Goal: Check status: Check status

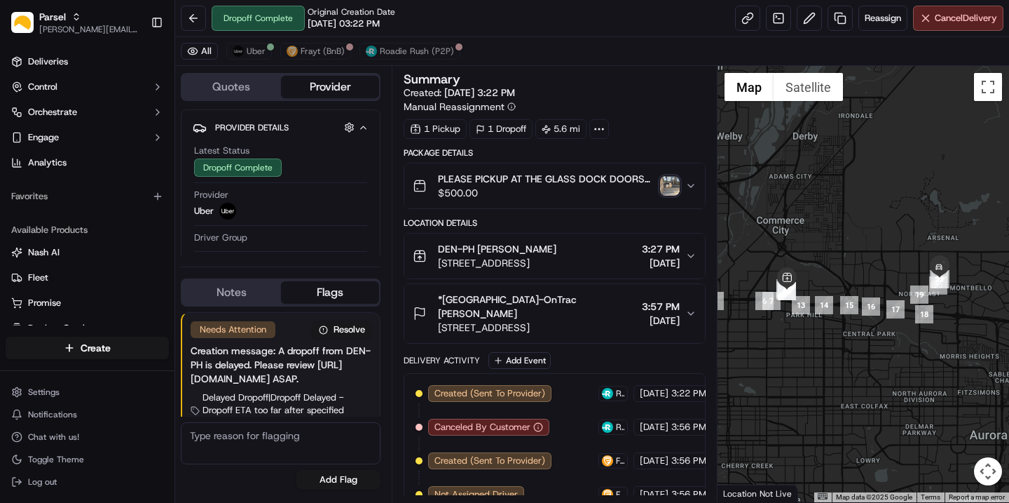
scroll to position [207, 0]
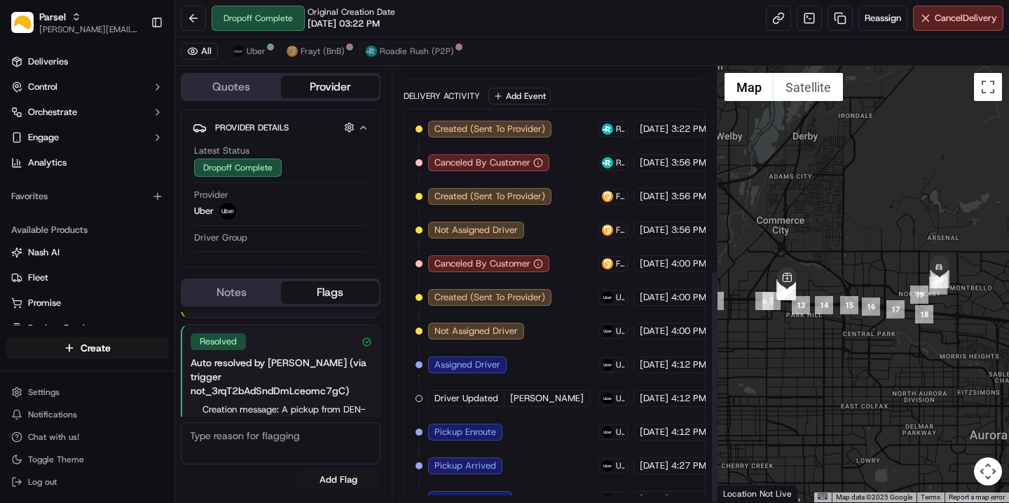
scroll to position [376, 0]
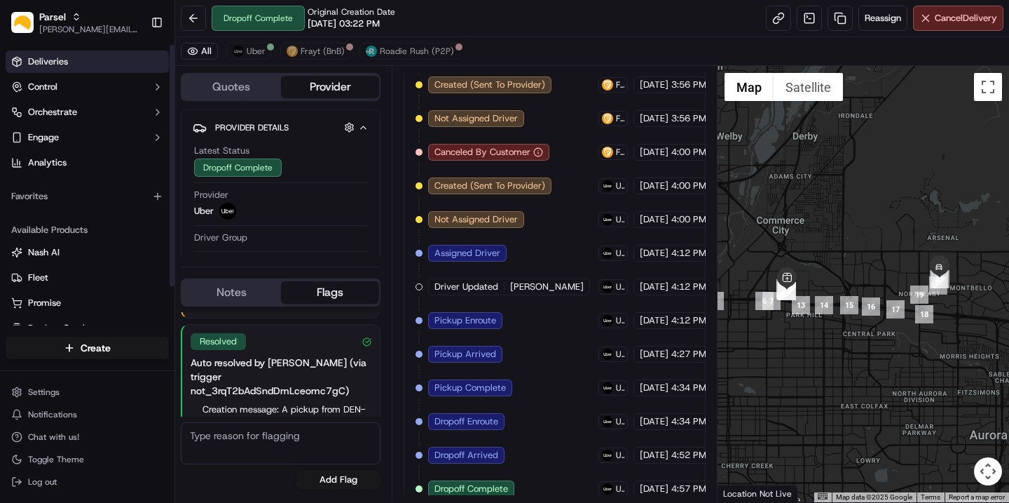
click at [57, 61] on span "Deliveries" at bounding box center [48, 61] width 40 height 13
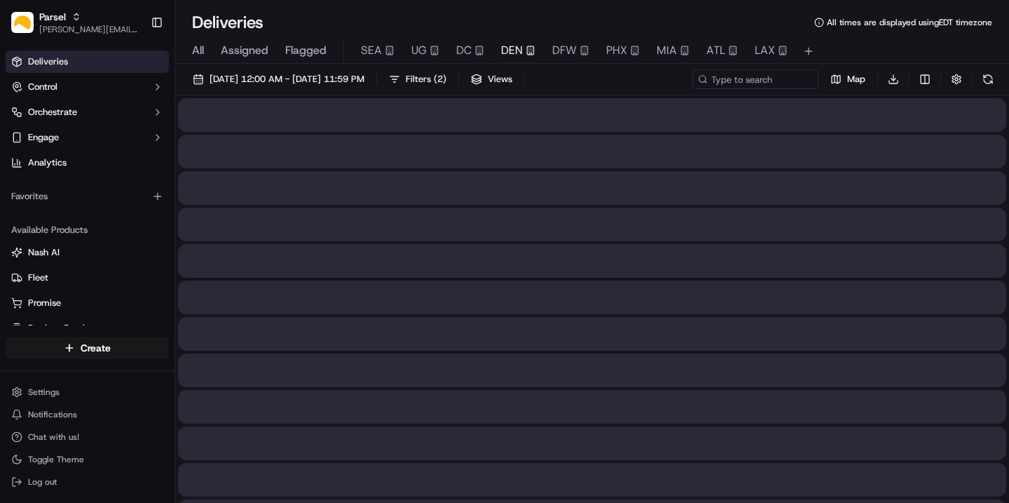
click at [508, 49] on span "DEN" at bounding box center [512, 50] width 22 height 17
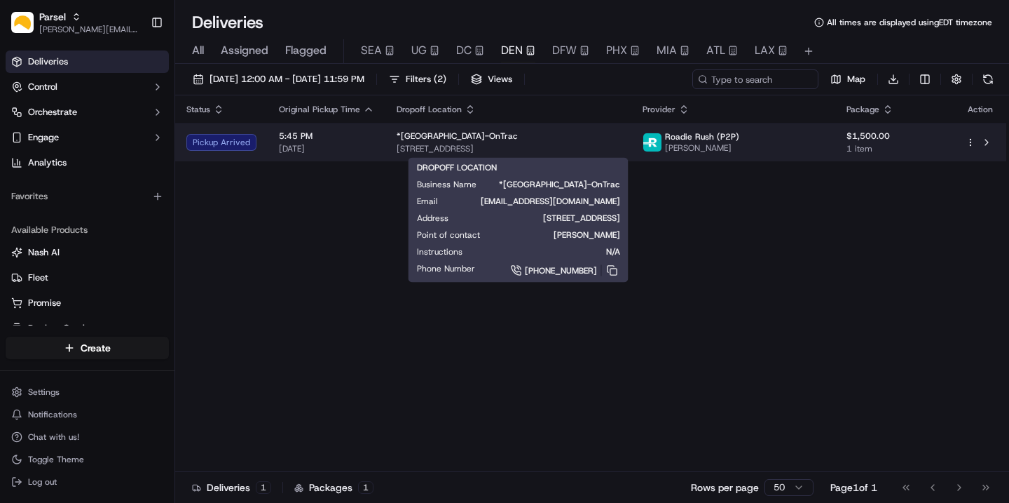
click at [474, 142] on div "*Denver-OnTrac 5000 S Lima St, Denver, CO 80239, USA" at bounding box center [509, 142] width 224 height 24
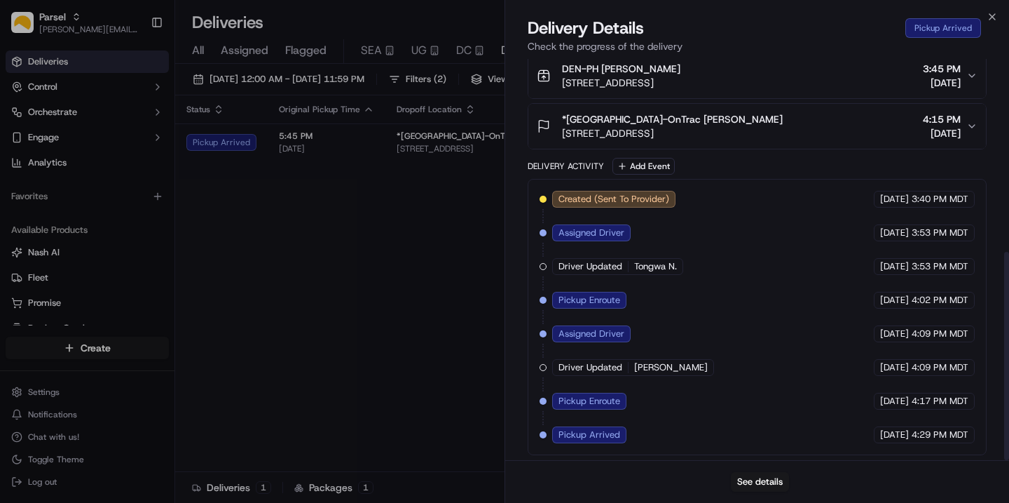
scroll to position [372, 0]
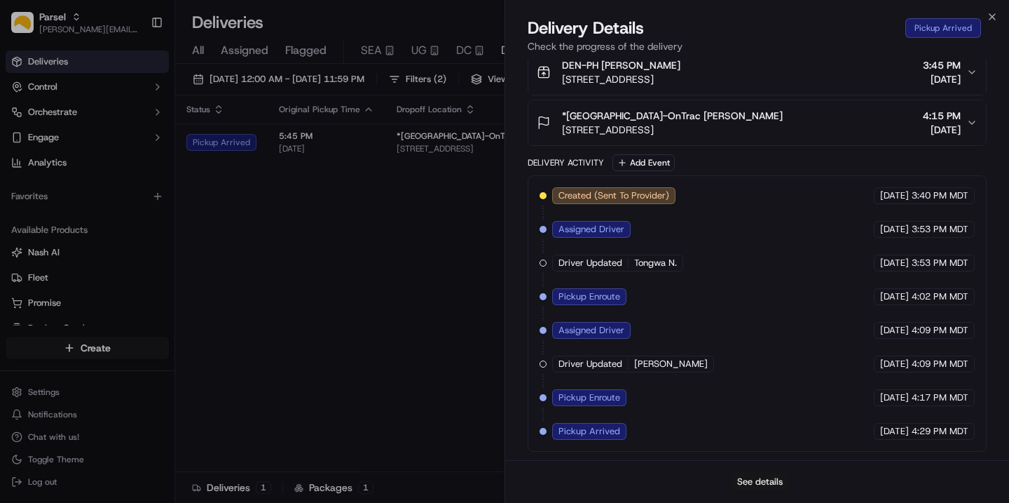
click at [742, 479] on button "See details" at bounding box center [760, 482] width 58 height 20
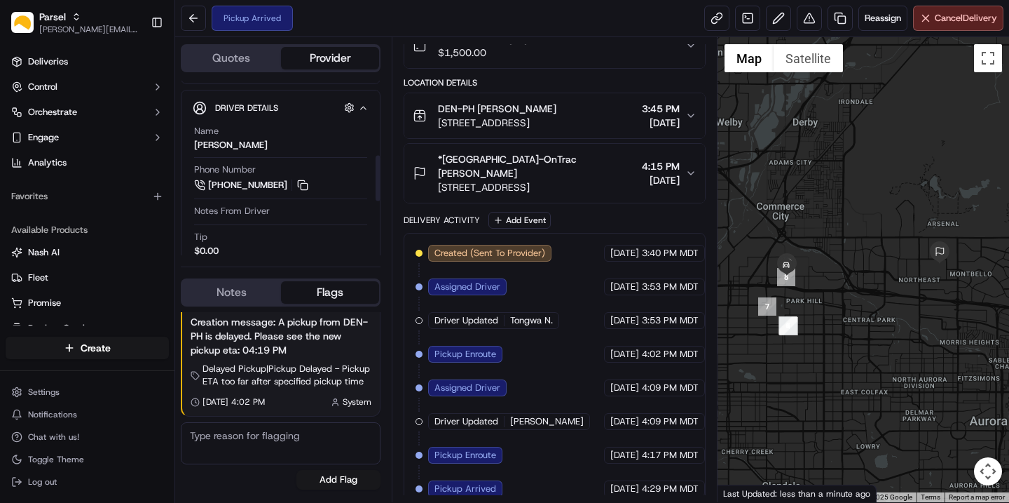
scroll to position [492, 0]
